Goal: Find specific page/section: Find specific page/section

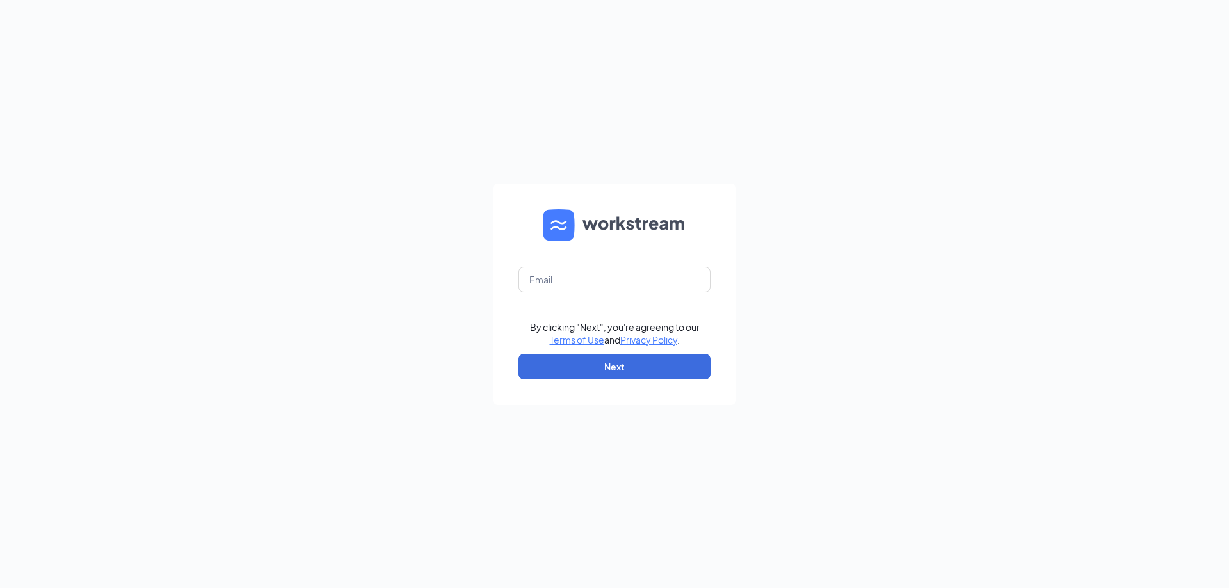
click at [620, 266] on form "By clicking "Next", you're agreeing to our Terms of Use and Privacy Policy . Ne…" at bounding box center [614, 295] width 243 height 222
click at [617, 281] on input "text" at bounding box center [615, 280] width 192 height 26
type input "mike.nash@thenowma"
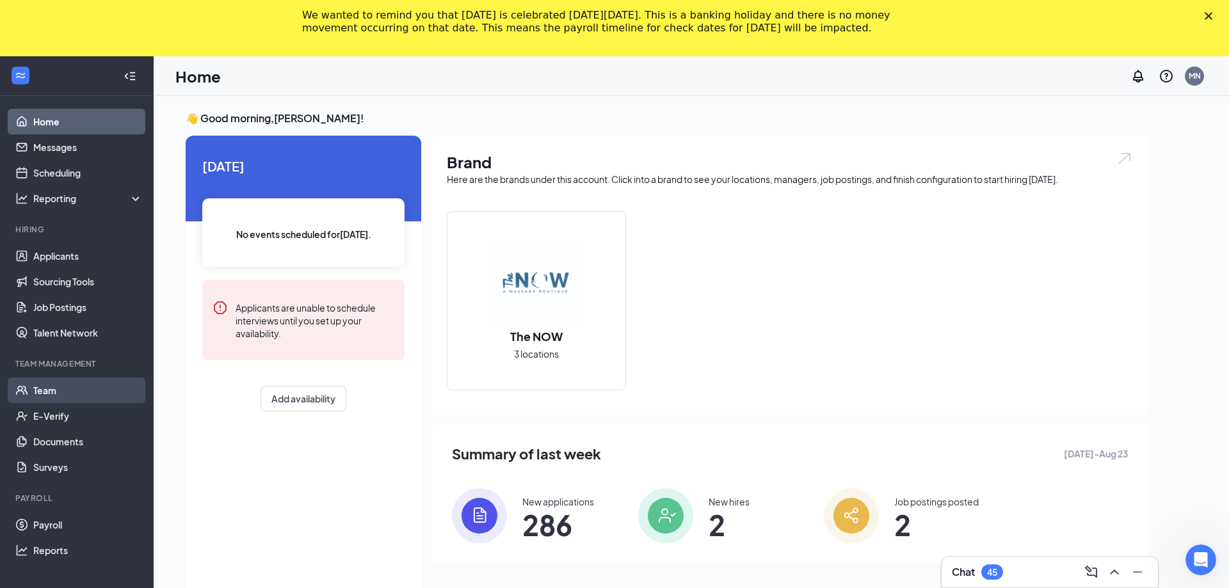
click at [53, 389] on link "Team" at bounding box center [87, 391] width 109 height 26
